Goal: Task Accomplishment & Management: Manage account settings

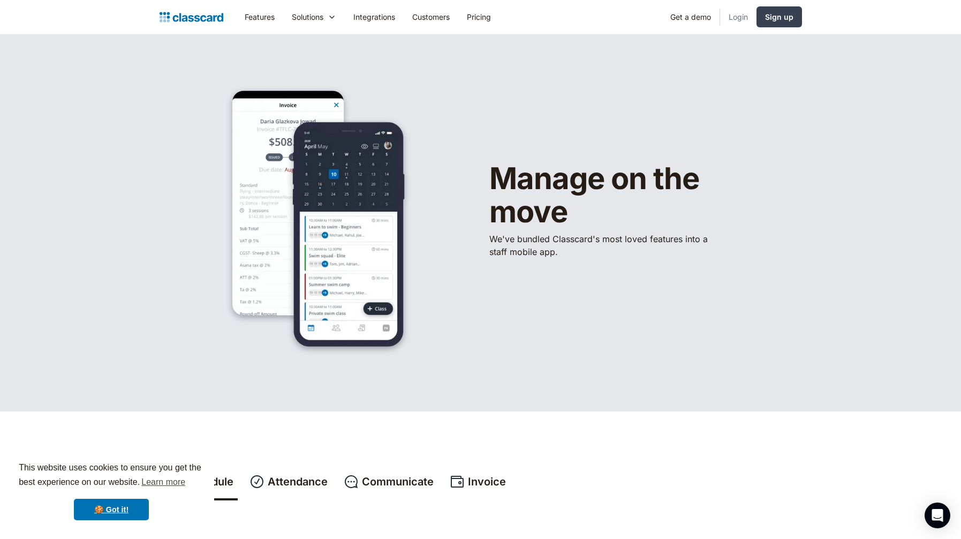
click at [737, 15] on link "Login" at bounding box center [738, 17] width 36 height 24
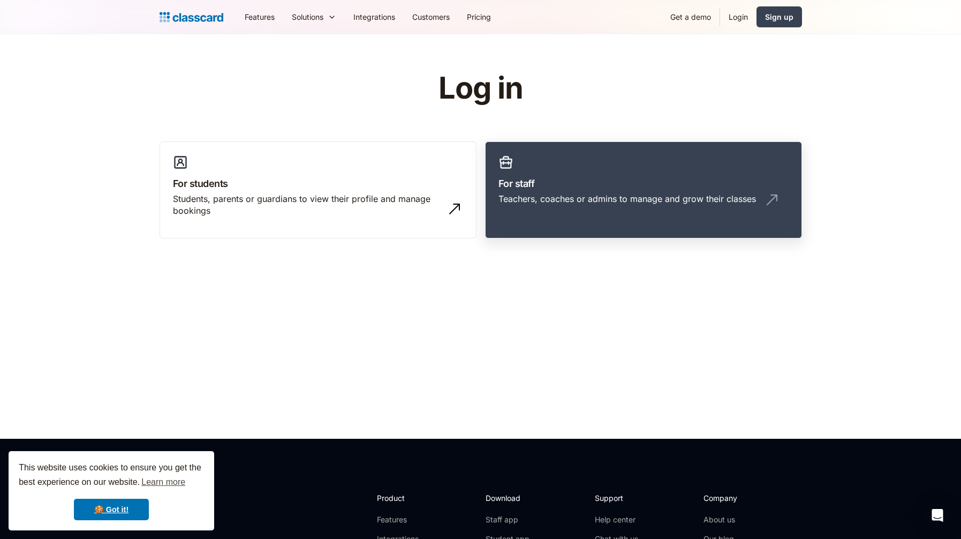
click at [609, 200] on div "Teachers, coaches or admins to manage and grow their classes" at bounding box center [628, 199] width 258 height 12
